Goal: Task Accomplishment & Management: Use online tool/utility

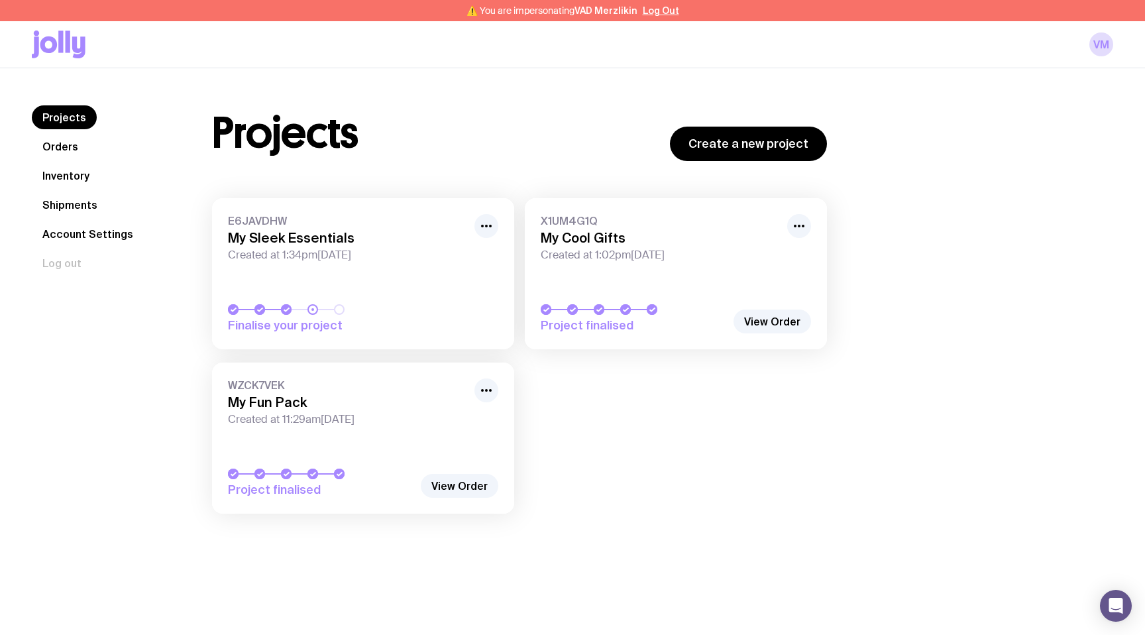
click at [616, 139] on div "Projects Create a new project" at bounding box center [519, 133] width 615 height 56
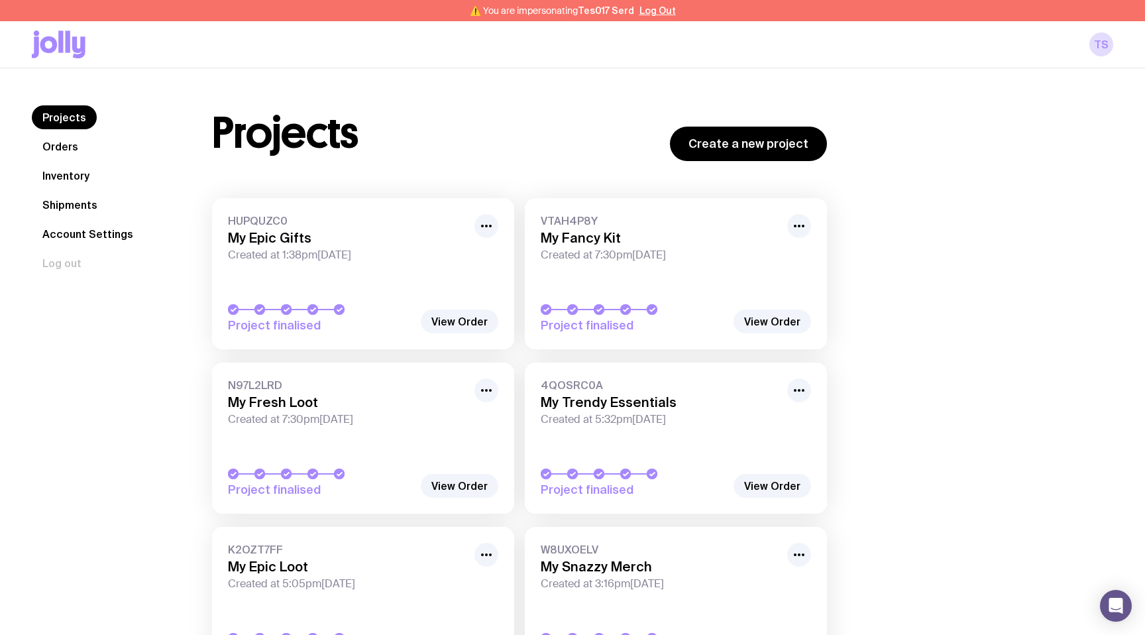
click at [78, 46] on icon at bounding box center [59, 44] width 54 height 28
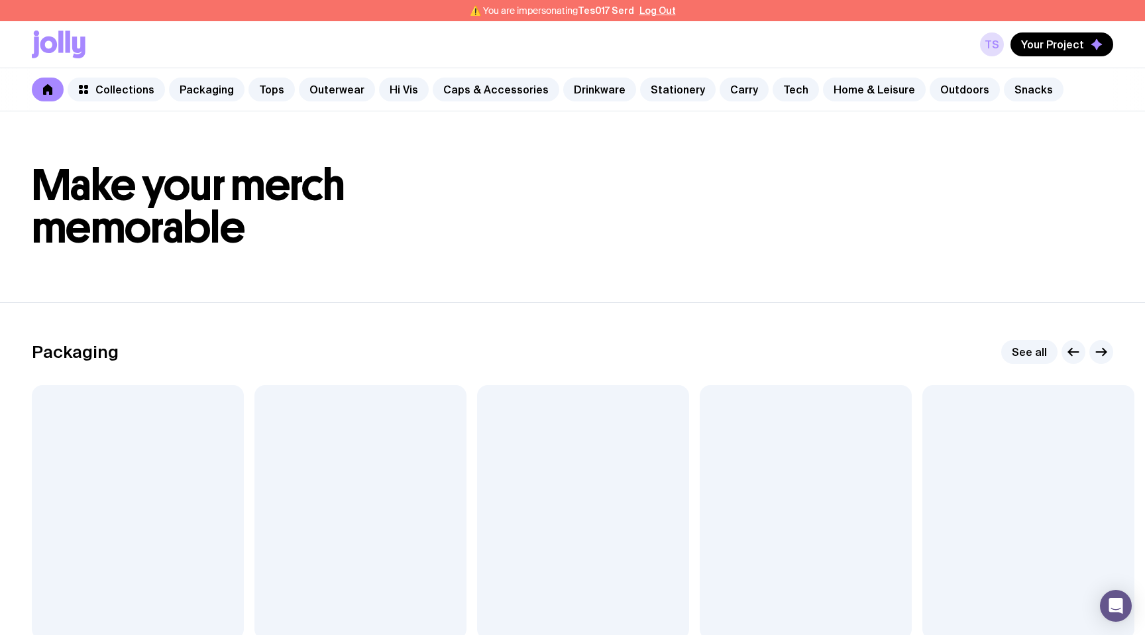
scroll to position [339, 0]
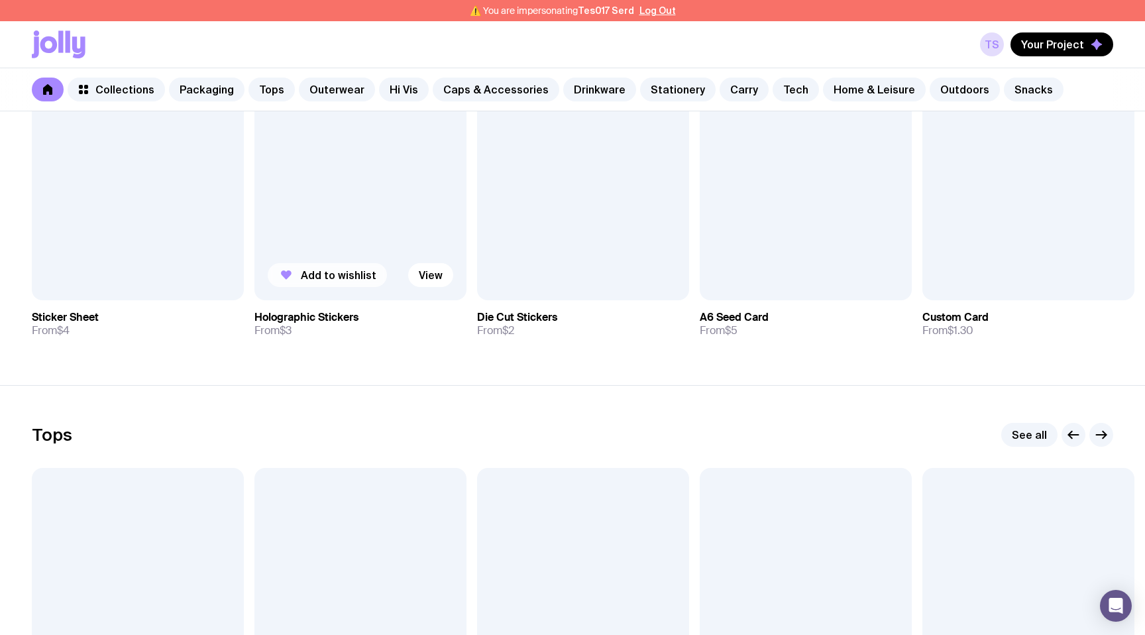
click at [345, 270] on span "Add to wishlist" at bounding box center [339, 274] width 76 height 13
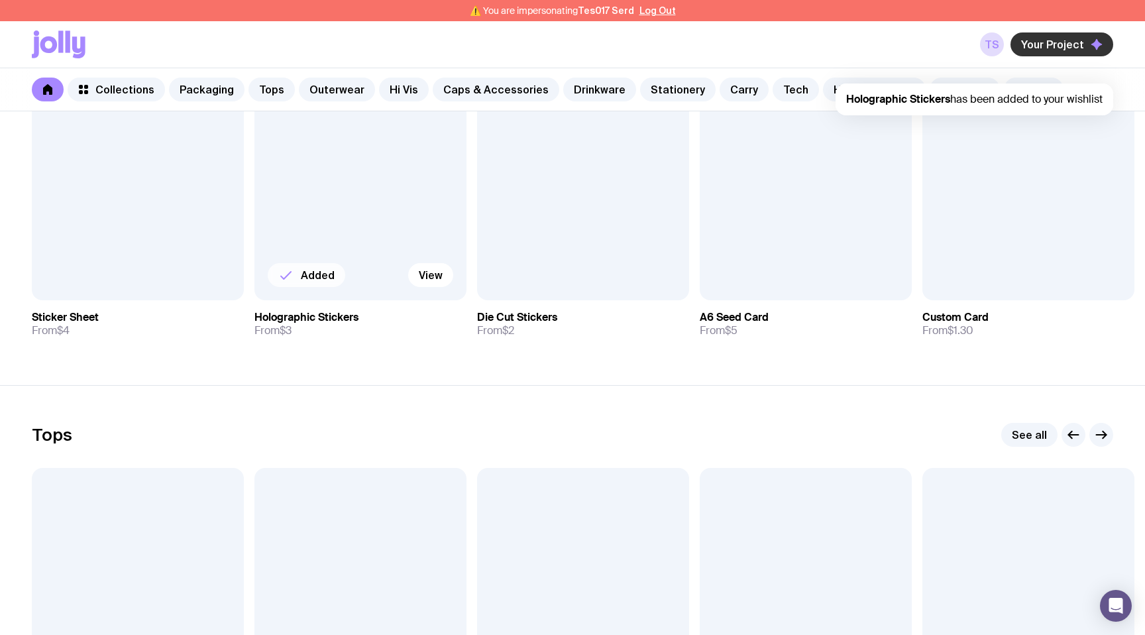
scroll to position [0, 0]
click at [1038, 46] on span "Your Project" at bounding box center [1052, 44] width 63 height 13
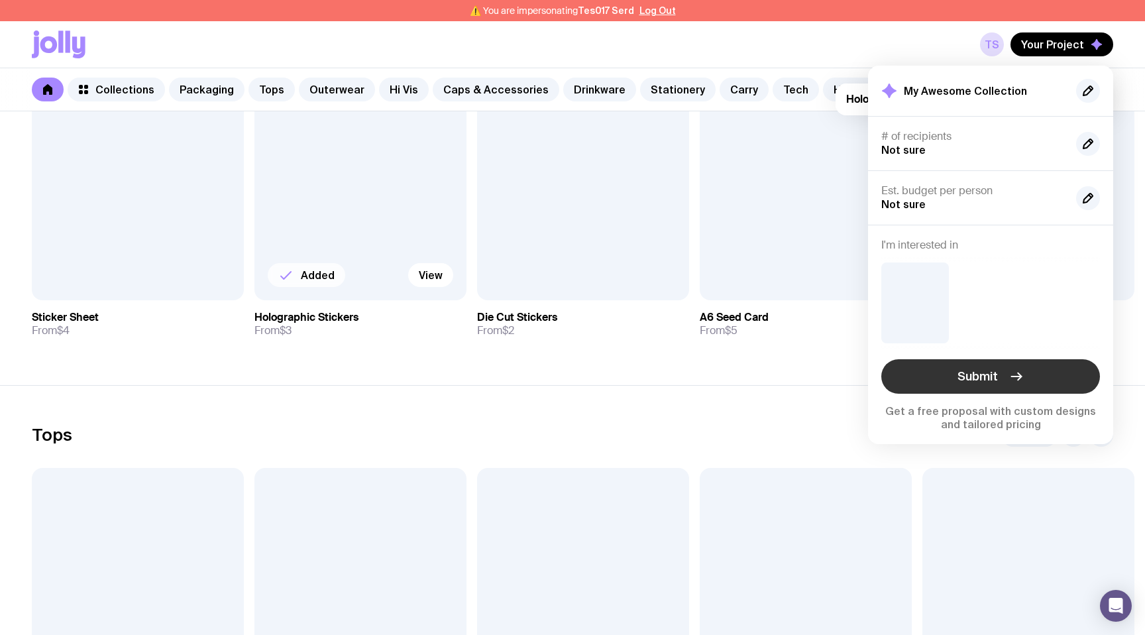
click at [919, 380] on button "Submit" at bounding box center [990, 376] width 219 height 34
